Goal: Task Accomplishment & Management: Manage account settings

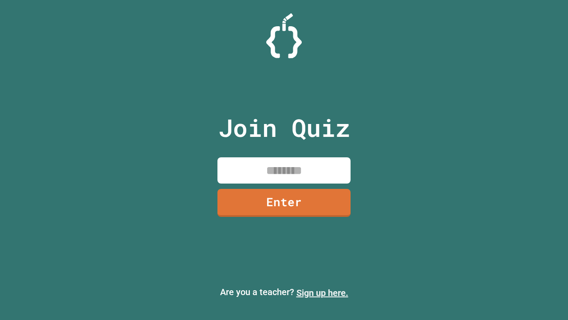
click at [322, 293] on link "Sign up here." at bounding box center [323, 292] width 52 height 11
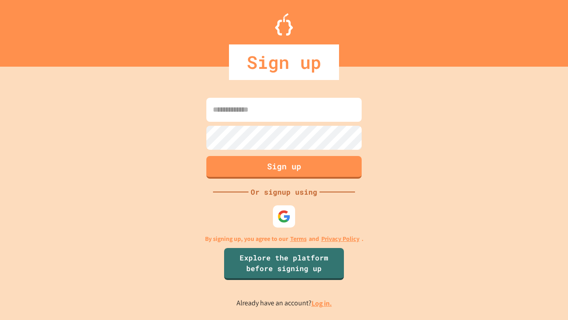
click at [322, 303] on link "Log in." at bounding box center [322, 302] width 20 height 9
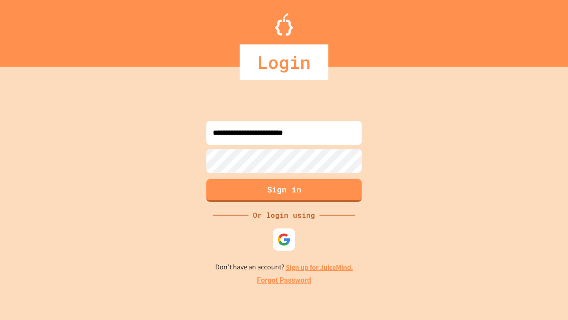
type input "**********"
